Goal: Information Seeking & Learning: Understand process/instructions

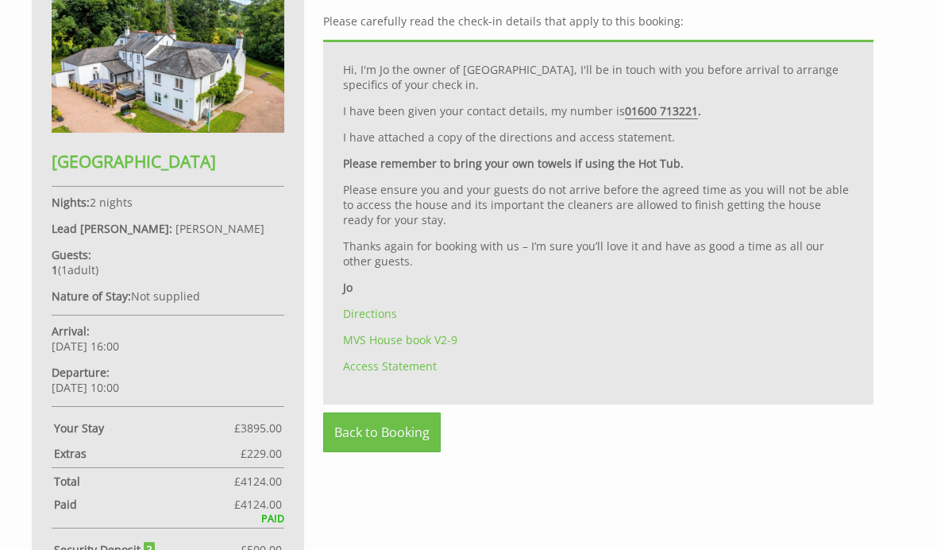
scroll to position [685, 0]
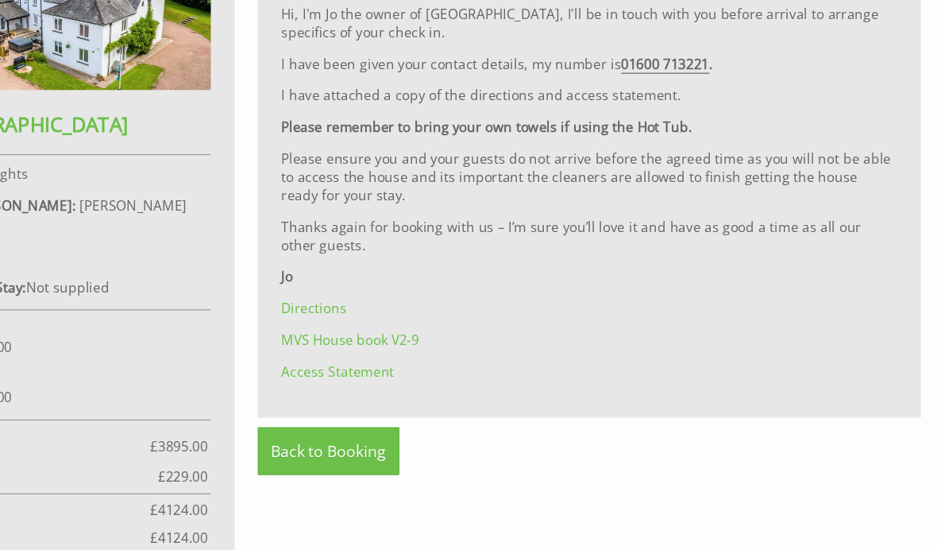
click at [343, 301] on link "Directions" at bounding box center [370, 308] width 54 height 15
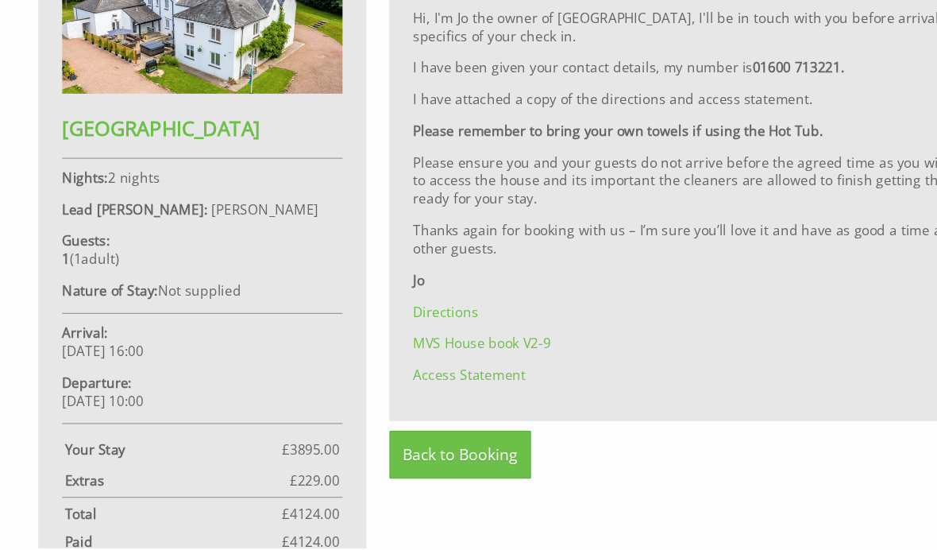
scroll to position [642, 0]
click at [399, 371] on link "MVS House book V2-9" at bounding box center [400, 378] width 114 height 15
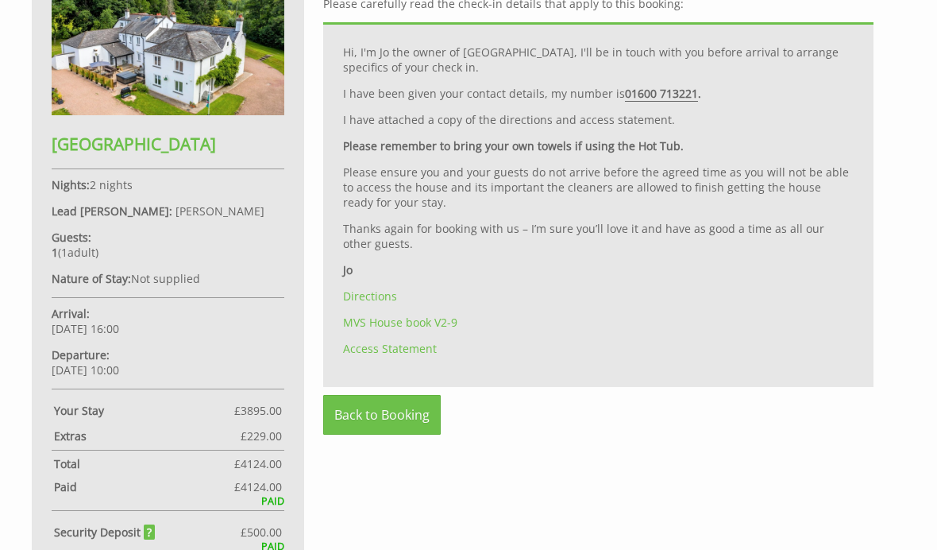
scroll to position [723, 0]
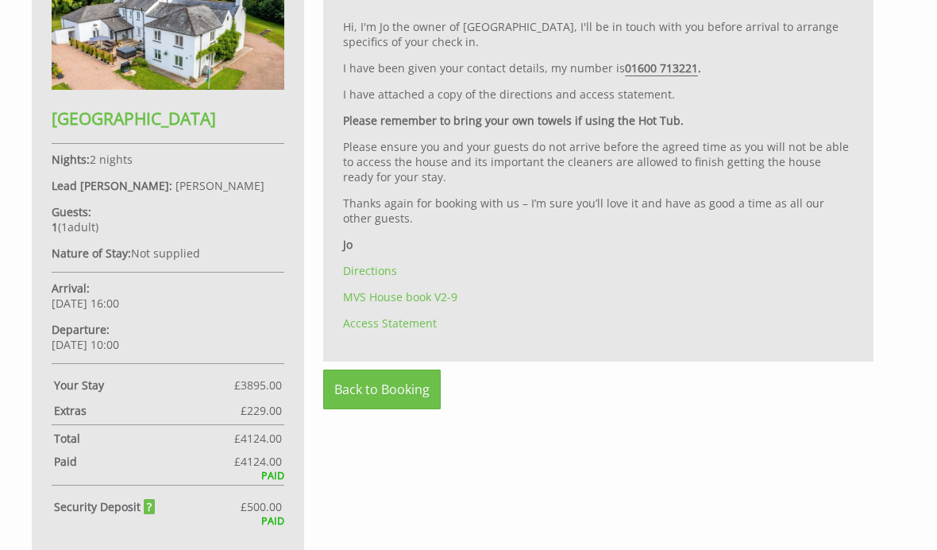
click at [369, 331] on link "Access Statement" at bounding box center [390, 323] width 94 height 15
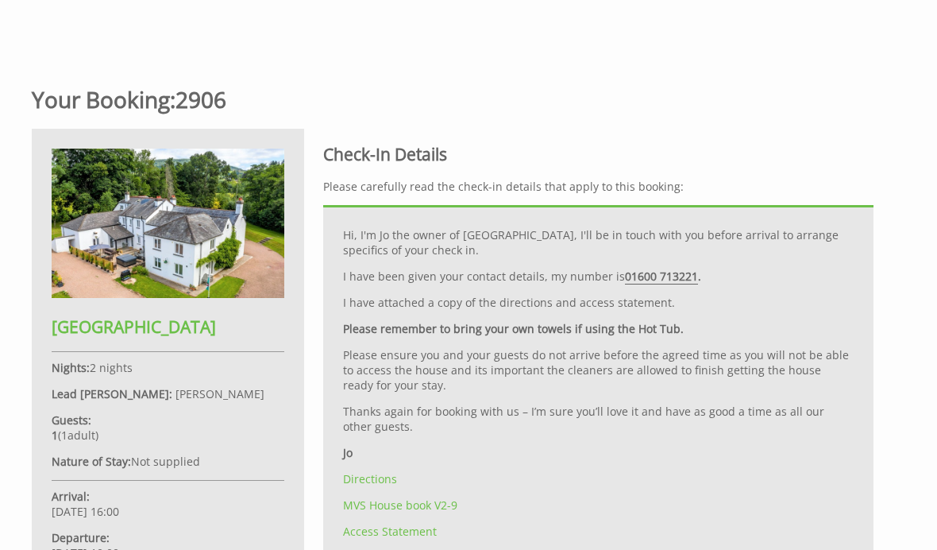
scroll to position [523, 0]
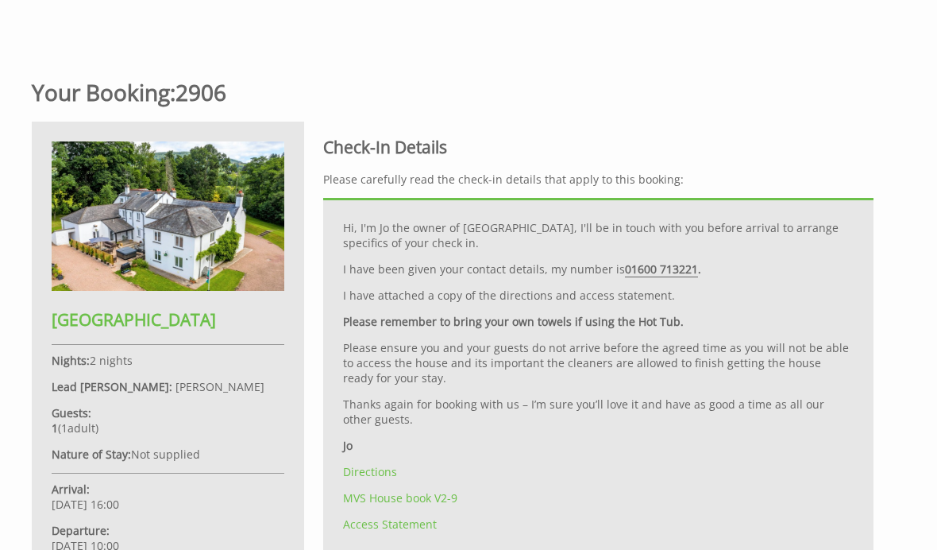
click at [382, 479] on link "Directions" at bounding box center [370, 471] width 54 height 15
